Goal: Task Accomplishment & Management: Manage account settings

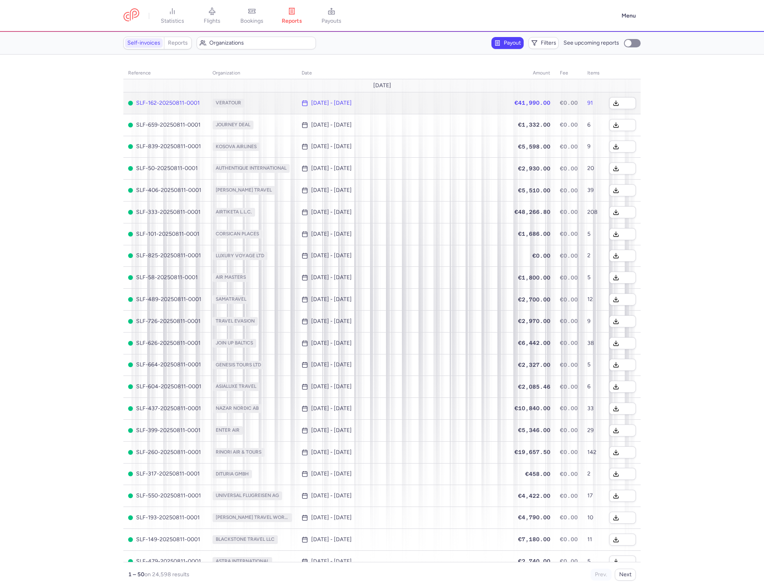
click at [628, 103] on div at bounding box center [622, 103] width 27 height 12
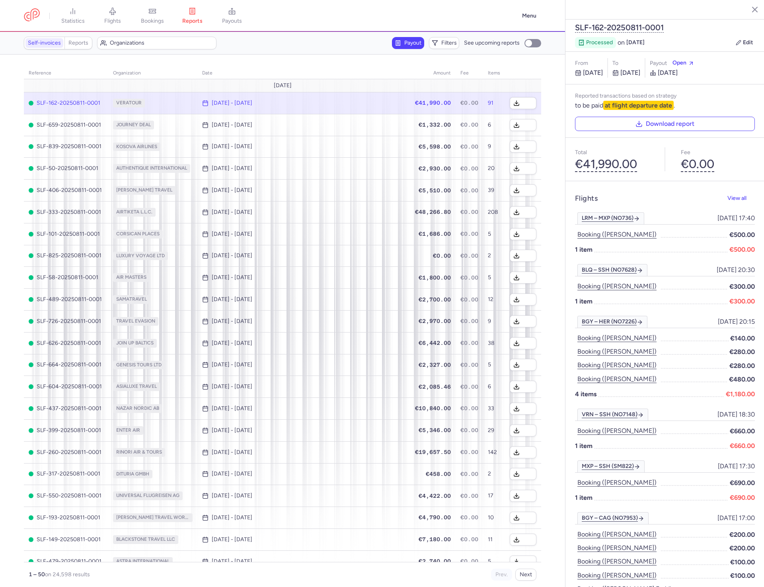
click at [747, 10] on icon "button" at bounding box center [749, 9] width 8 height 8
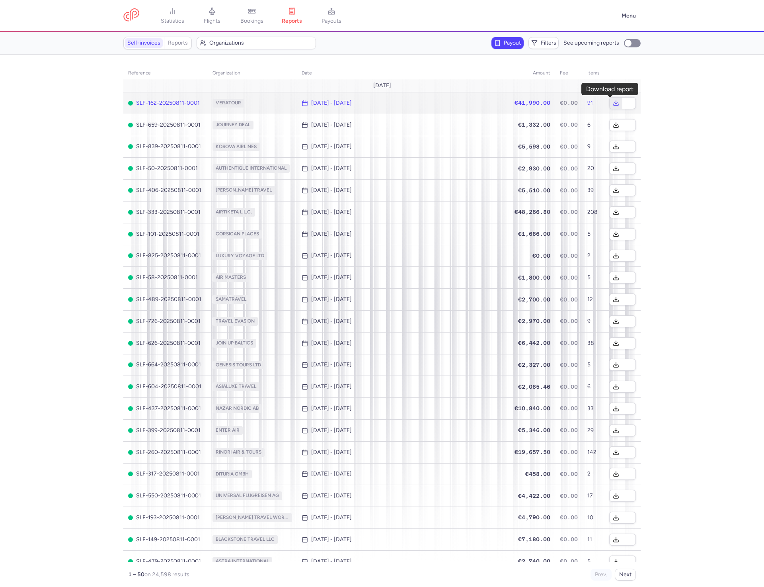
click at [610, 106] on button "button" at bounding box center [616, 102] width 13 height 11
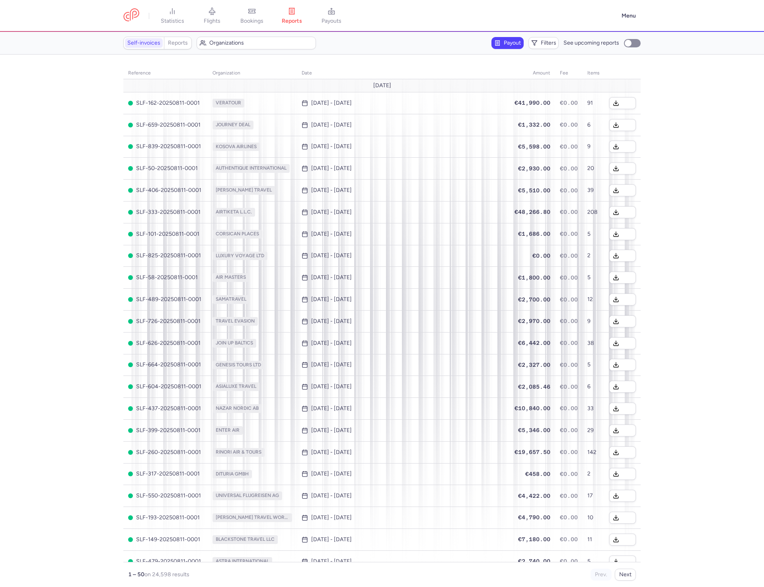
click at [656, 157] on section "reference organization date amount fee items [DATE] SLF-162-20250811-0001 VERAT…" at bounding box center [382, 321] width 764 height 532
click at [679, 138] on section "reference organization date amount fee items [DATE] SLF-162-20250811-0001 VERAT…" at bounding box center [382, 321] width 764 height 532
click at [726, 170] on section "reference organization date amount fee items [DATE] SLF-162-20250811-0001 VERAT…" at bounding box center [382, 321] width 764 height 532
click at [547, 43] on span "Filters" at bounding box center [549, 43] width 16 height 6
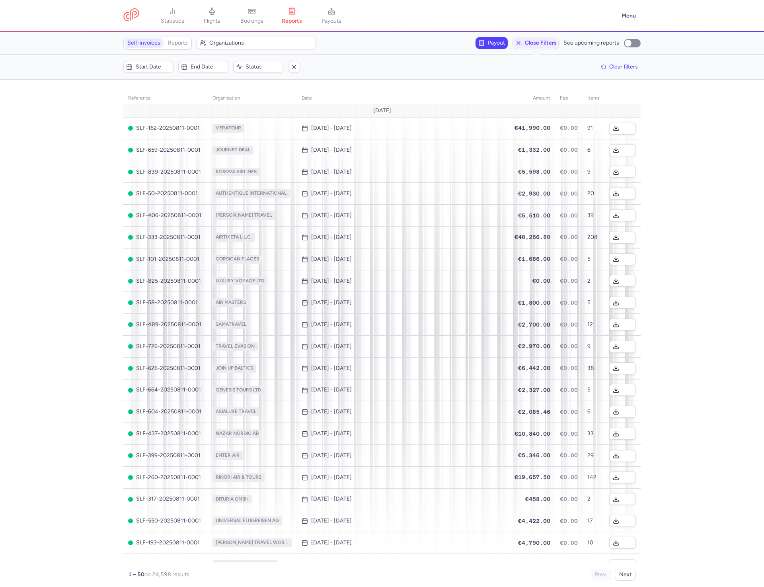
click at [254, 60] on div "Filters – 24598 results Start date End date Status Clear filters" at bounding box center [382, 67] width 764 height 25
click at [255, 62] on span "Status" at bounding box center [258, 67] width 48 height 10
click at [261, 111] on li "created" at bounding box center [274, 119] width 80 height 16
checkbox input "true"
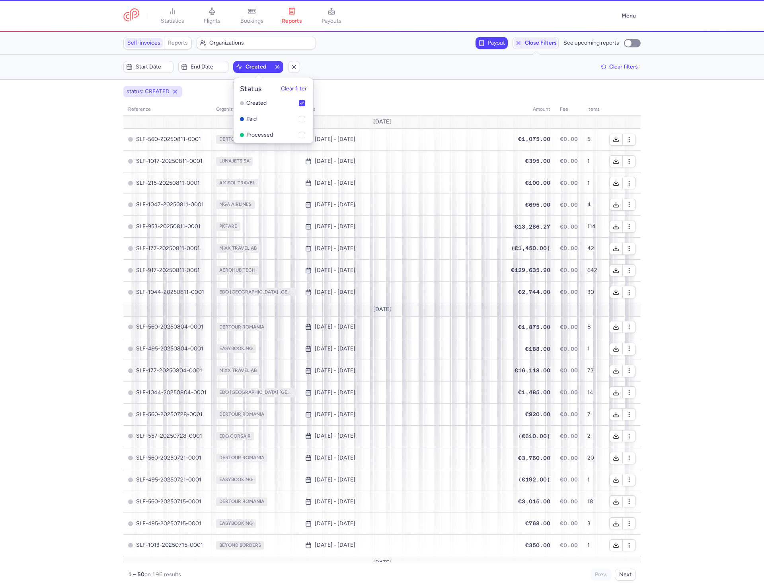
click at [666, 107] on section "status: CREATED reference organization date amount fee items [DATE] SLF-560-202…" at bounding box center [382, 333] width 764 height 507
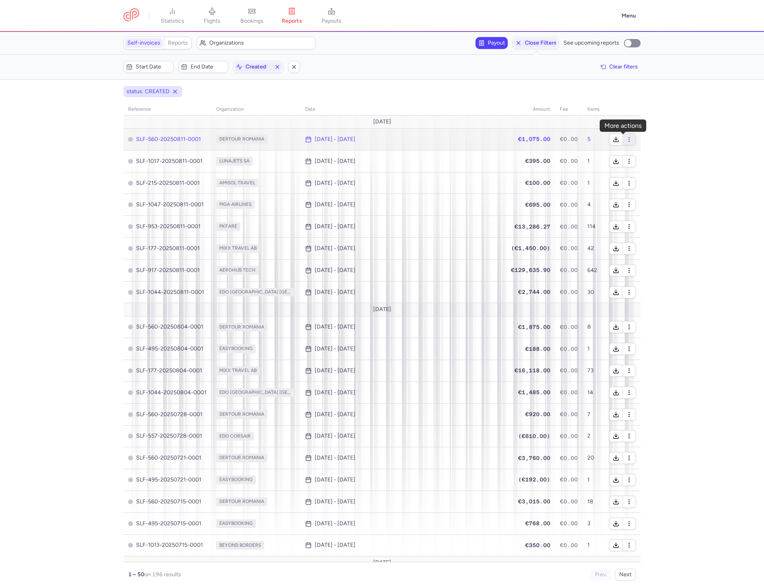
click at [626, 139] on icon "button" at bounding box center [629, 139] width 6 height 6
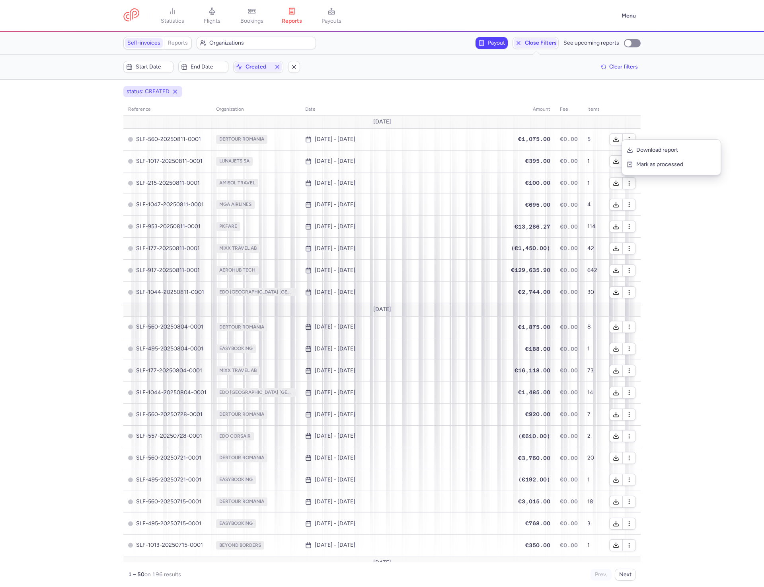
click at [691, 126] on section "status: CREATED reference organization date amount fee items [DATE] SLF-560-202…" at bounding box center [382, 333] width 764 height 507
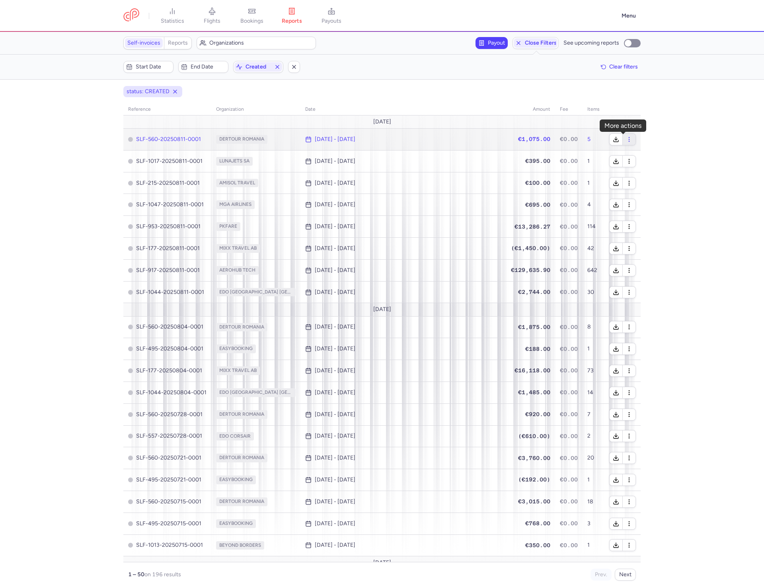
click at [623, 139] on button "button" at bounding box center [629, 139] width 13 height 11
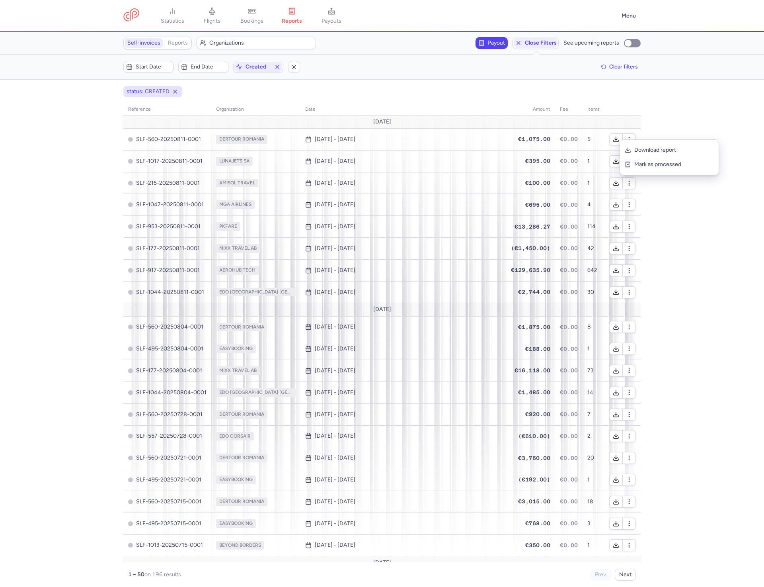
click at [683, 121] on section "status: CREATED reference organization date amount fee items [DATE] SLF-560-202…" at bounding box center [382, 333] width 764 height 507
click at [614, 15] on nav "statistics flights bookings reports payouts" at bounding box center [369, 16] width 493 height 18
click at [631, 18] on button "Menu" at bounding box center [629, 15] width 24 height 15
click at [589, 72] on link "Settings" at bounding box center [600, 68] width 79 height 13
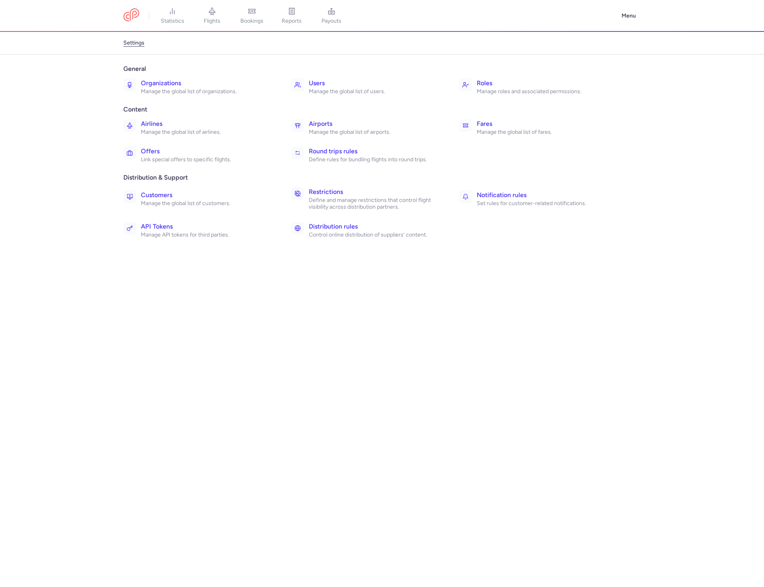
click at [519, 119] on h3 "Fares" at bounding box center [543, 124] width 133 height 10
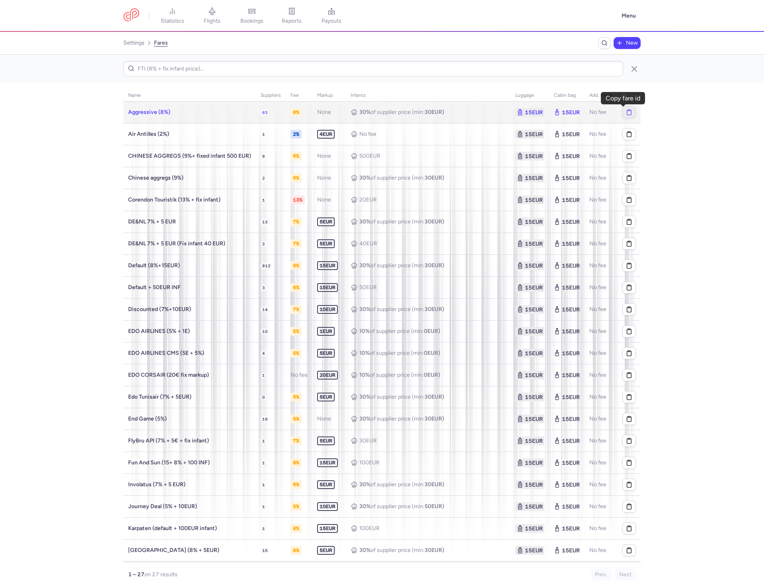
click at [626, 114] on button "button" at bounding box center [629, 112] width 13 height 11
